Goal: Find specific page/section: Find specific page/section

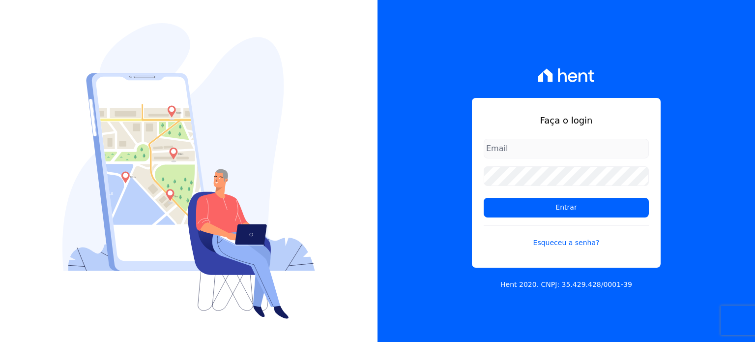
type input "paula.silva@senziani.com"
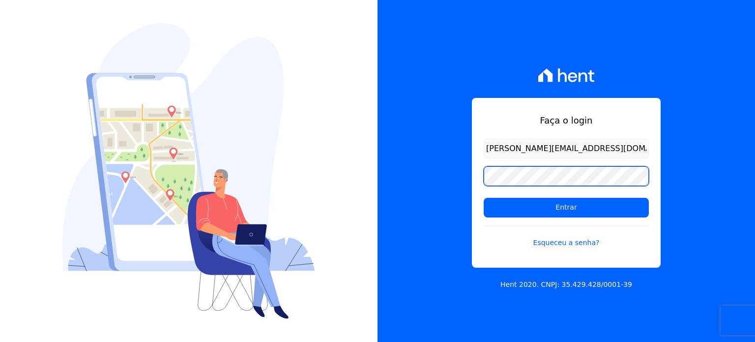
click at [451, 165] on div "Faça o login paula.silva@senziani.com Entrar Esqueceu a senha? Hent 2020. CNPJ:…" at bounding box center [565, 171] width 377 height 342
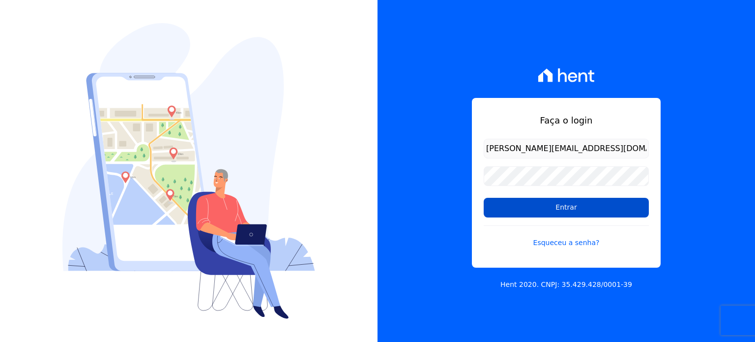
click at [508, 202] on input "Entrar" at bounding box center [566, 208] width 165 height 20
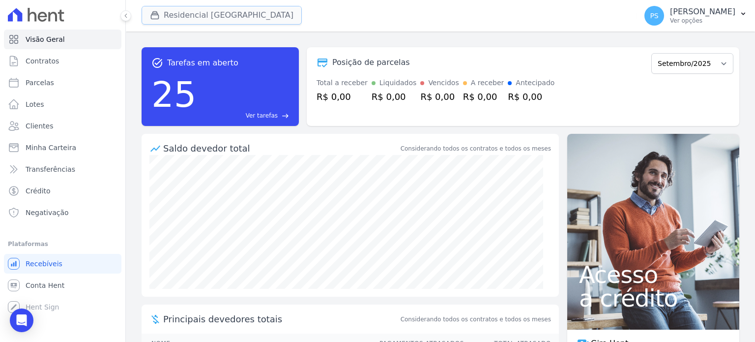
click at [186, 15] on button "Residencial [GEOGRAPHIC_DATA]" at bounding box center [222, 15] width 160 height 19
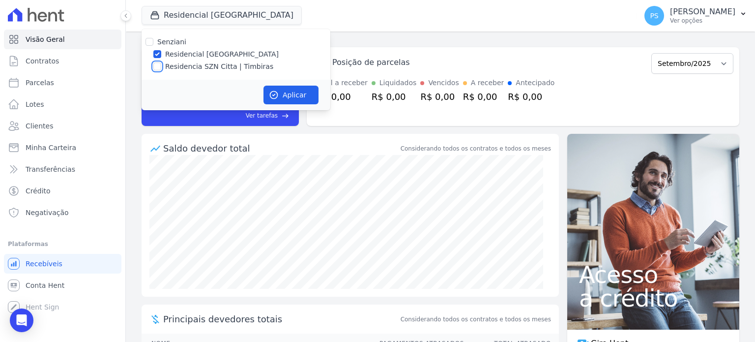
click at [155, 68] on input "Residencia SZN Citta | Timbiras" at bounding box center [157, 66] width 8 height 8
checkbox input "true"
click at [169, 53] on label "Residencial [GEOGRAPHIC_DATA]" at bounding box center [222, 54] width 114 height 10
click at [161, 53] on input "Residencial [GEOGRAPHIC_DATA]" at bounding box center [157, 54] width 8 height 8
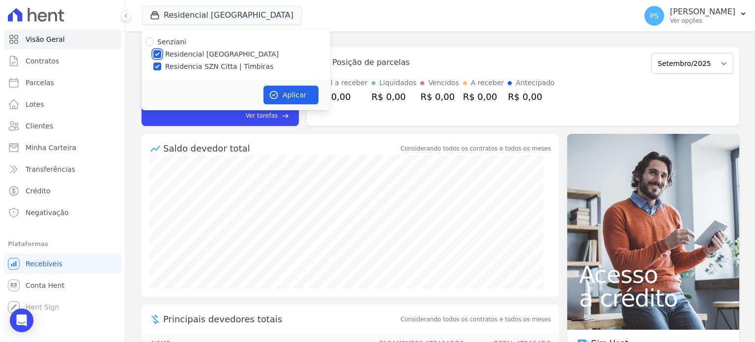
checkbox input "false"
click at [289, 94] on button "Aplicar" at bounding box center [290, 94] width 55 height 19
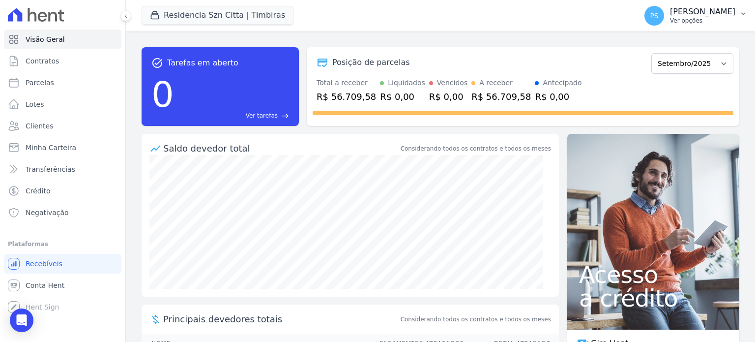
click at [735, 16] on button "PS [PERSON_NAME] Ver opções" at bounding box center [695, 16] width 118 height 28
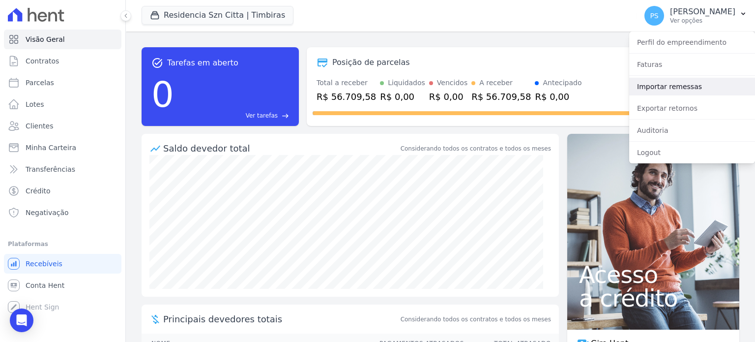
click at [654, 83] on link "Importar remessas" at bounding box center [692, 87] width 126 height 18
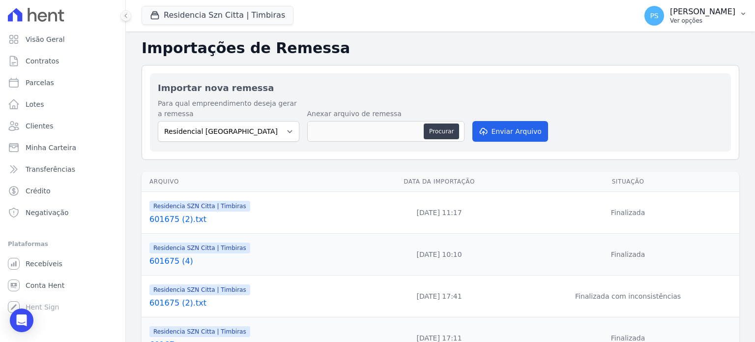
click at [738, 16] on button "PS [PERSON_NAME] Ver opções" at bounding box center [695, 16] width 118 height 28
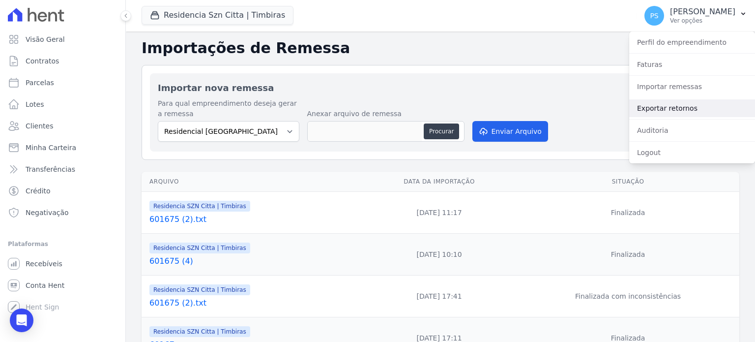
click at [659, 108] on link "Exportar retornos" at bounding box center [692, 108] width 126 height 18
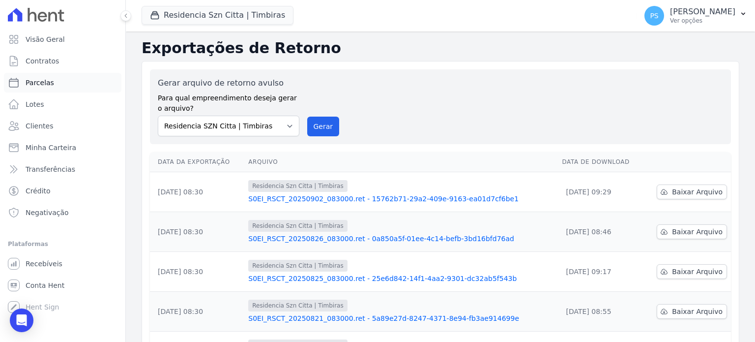
click at [41, 85] on span "Parcelas" at bounding box center [40, 83] width 28 height 10
select select
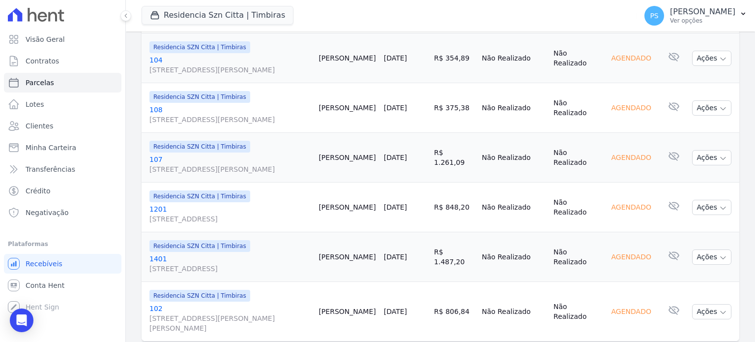
scroll to position [1268, 0]
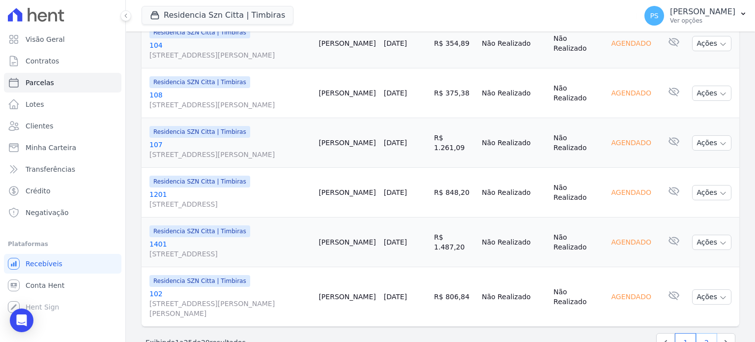
click at [702, 333] on link "2" at bounding box center [706, 342] width 21 height 19
select select
